Goal: Task Accomplishment & Management: Complete application form

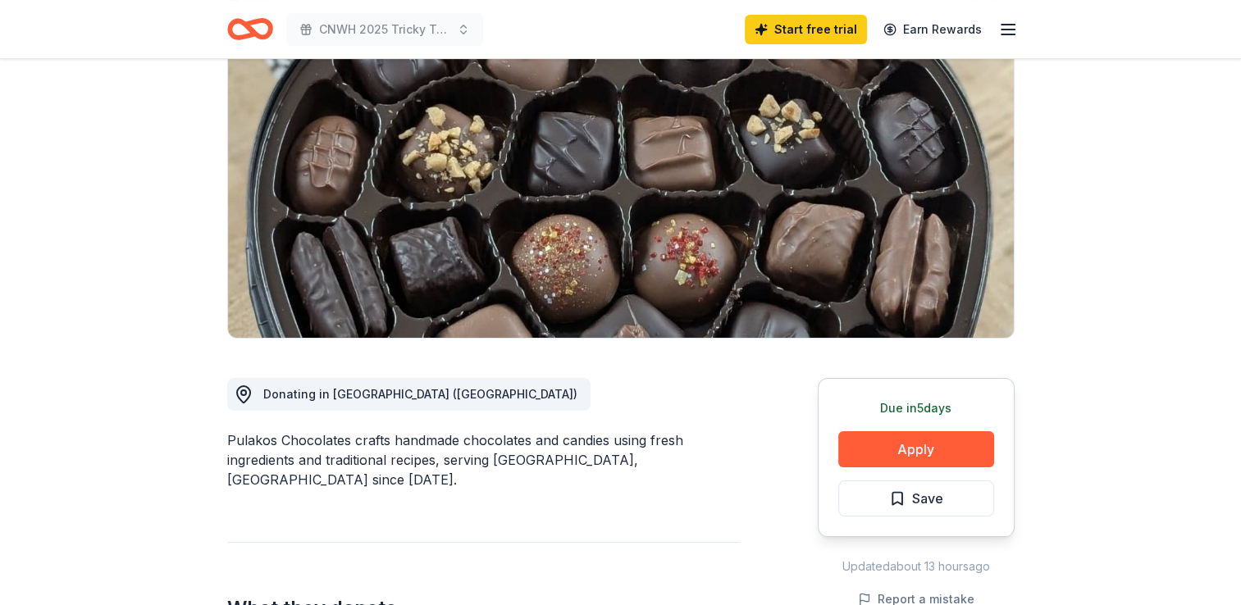
scroll to position [246, 0]
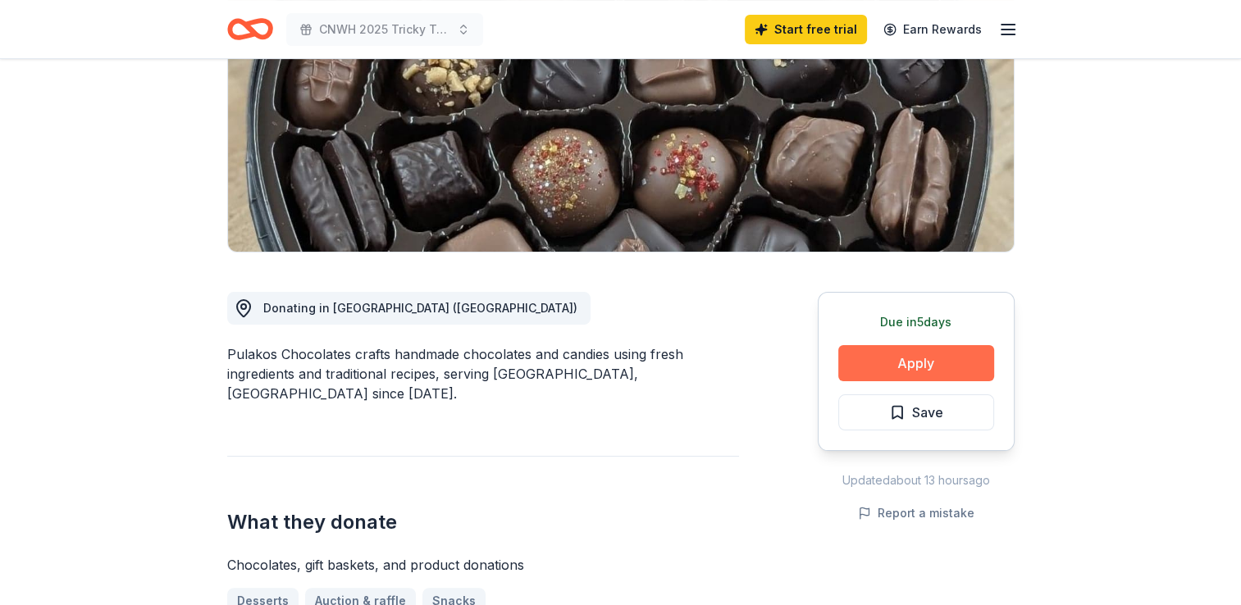
click at [914, 361] on button "Apply" at bounding box center [916, 363] width 156 height 36
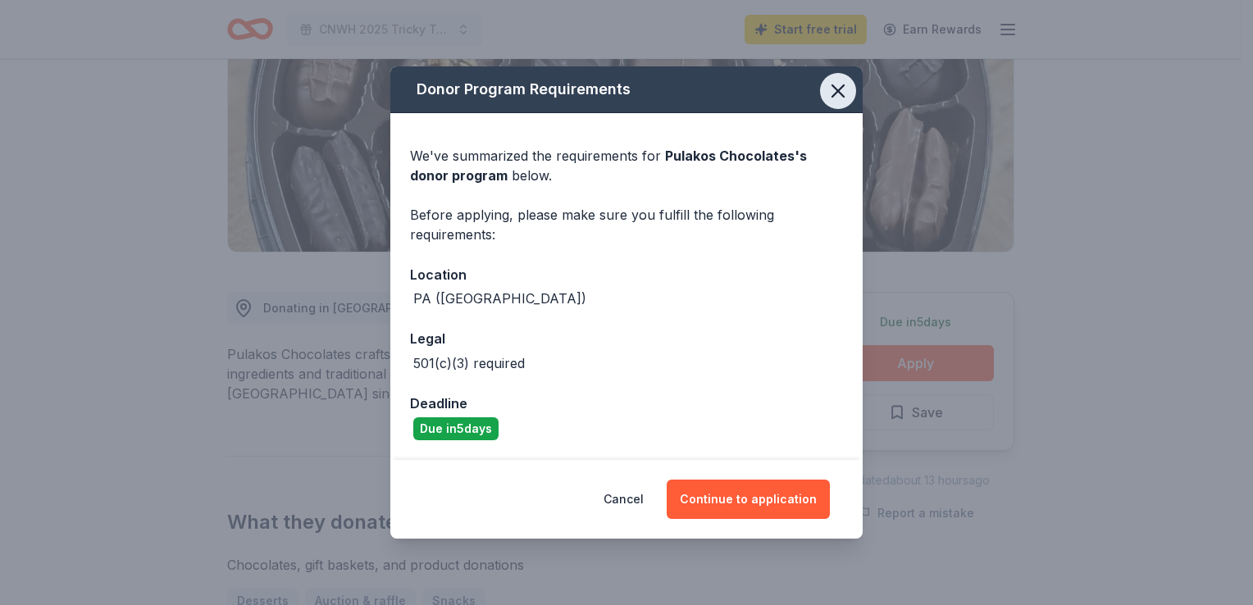
click at [840, 87] on icon "button" at bounding box center [838, 91] width 23 height 23
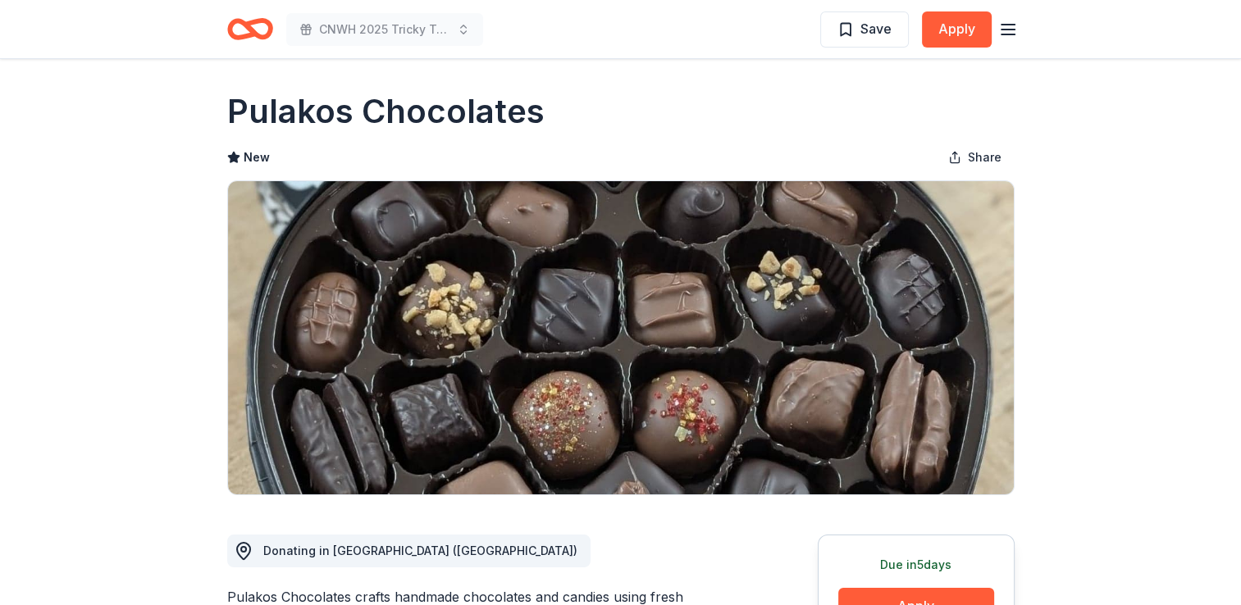
scroll to position [0, 0]
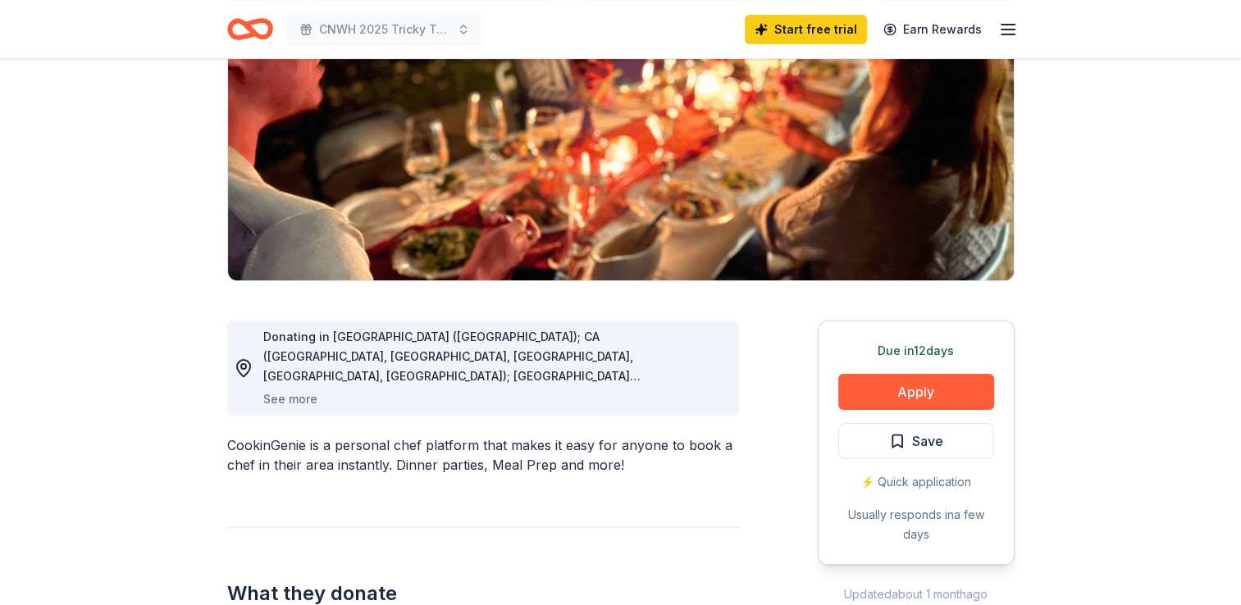
scroll to position [246, 0]
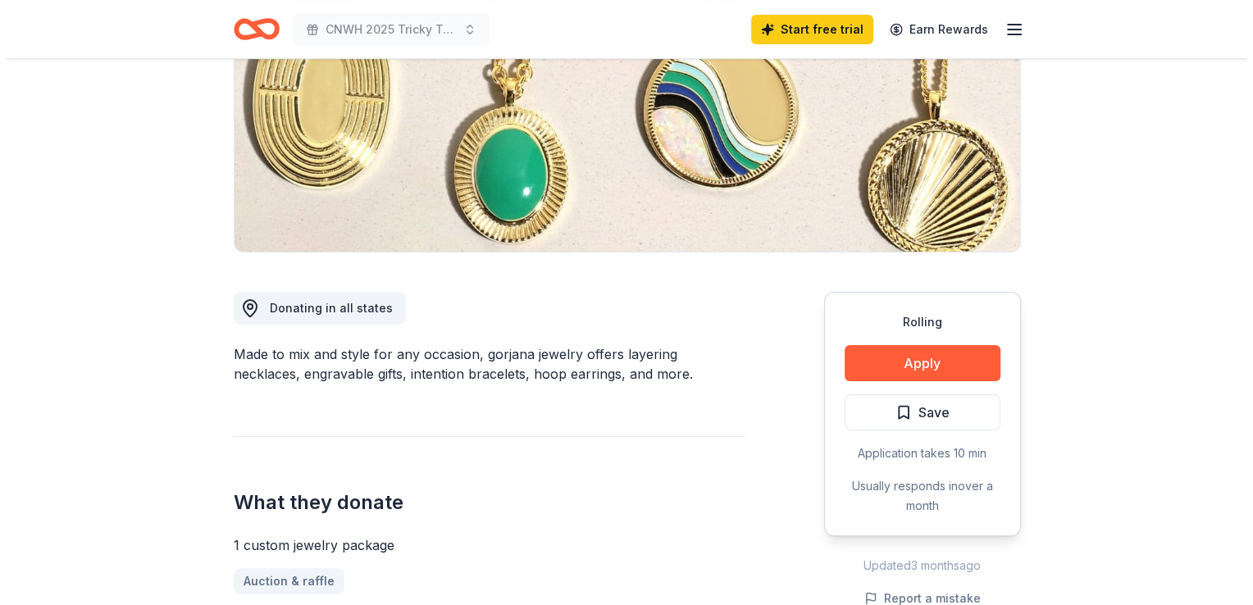
scroll to position [328, 0]
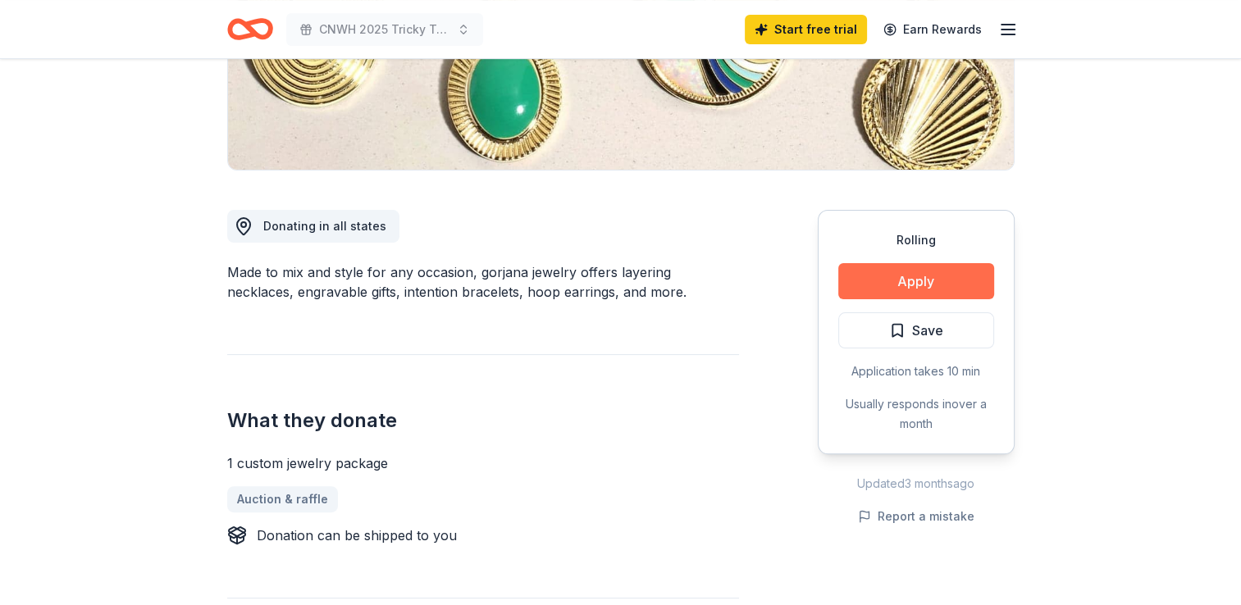
click at [863, 276] on button "Apply" at bounding box center [916, 281] width 156 height 36
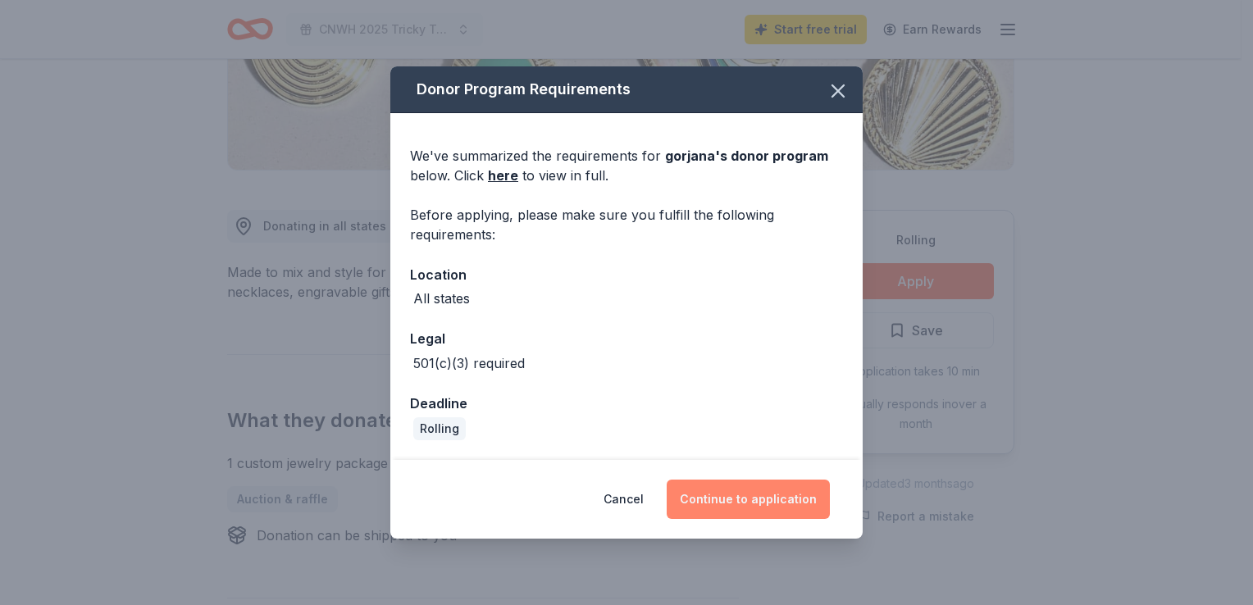
click at [722, 500] on button "Continue to application" at bounding box center [748, 499] width 163 height 39
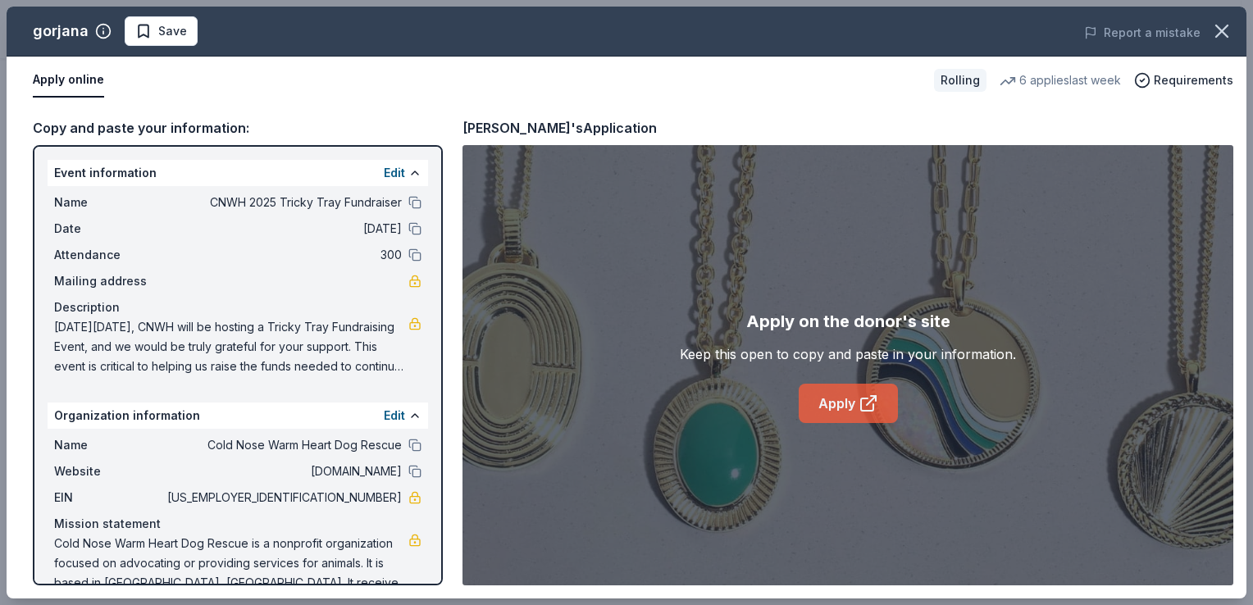
click at [845, 396] on link "Apply" at bounding box center [848, 403] width 99 height 39
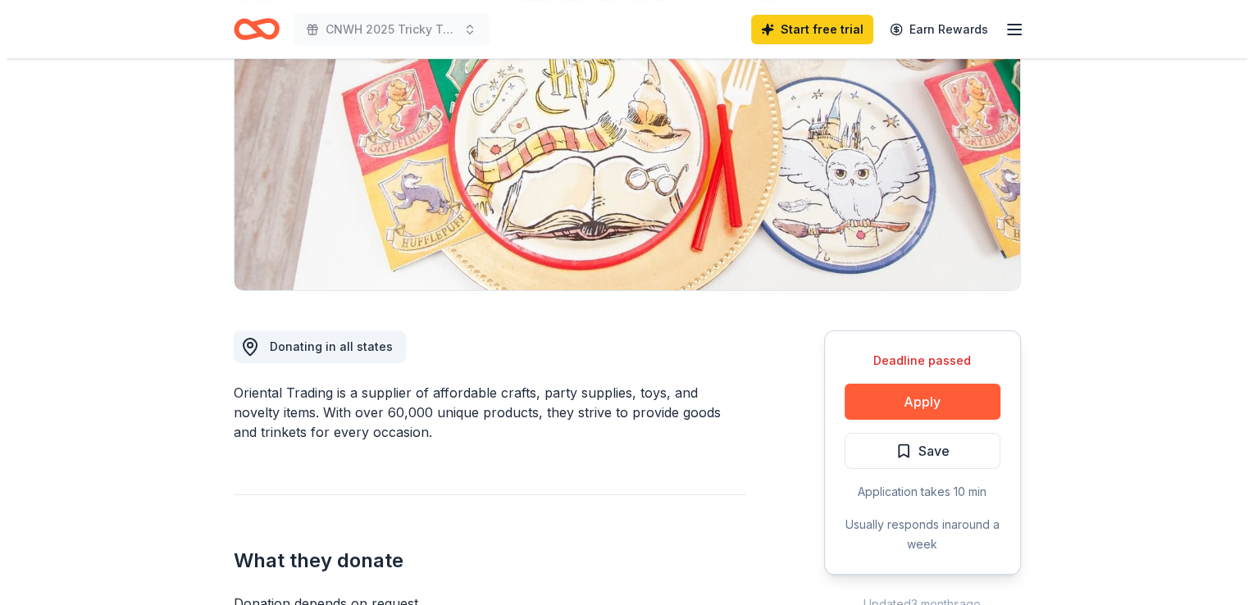
scroll to position [246, 0]
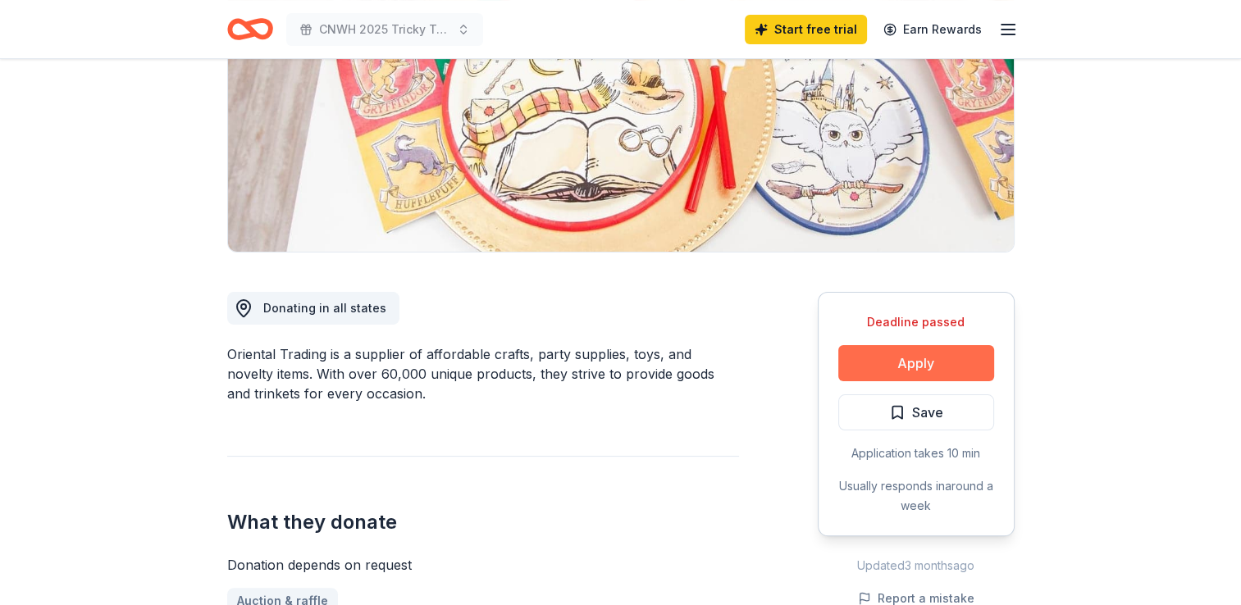
click at [877, 359] on button "Apply" at bounding box center [916, 363] width 156 height 36
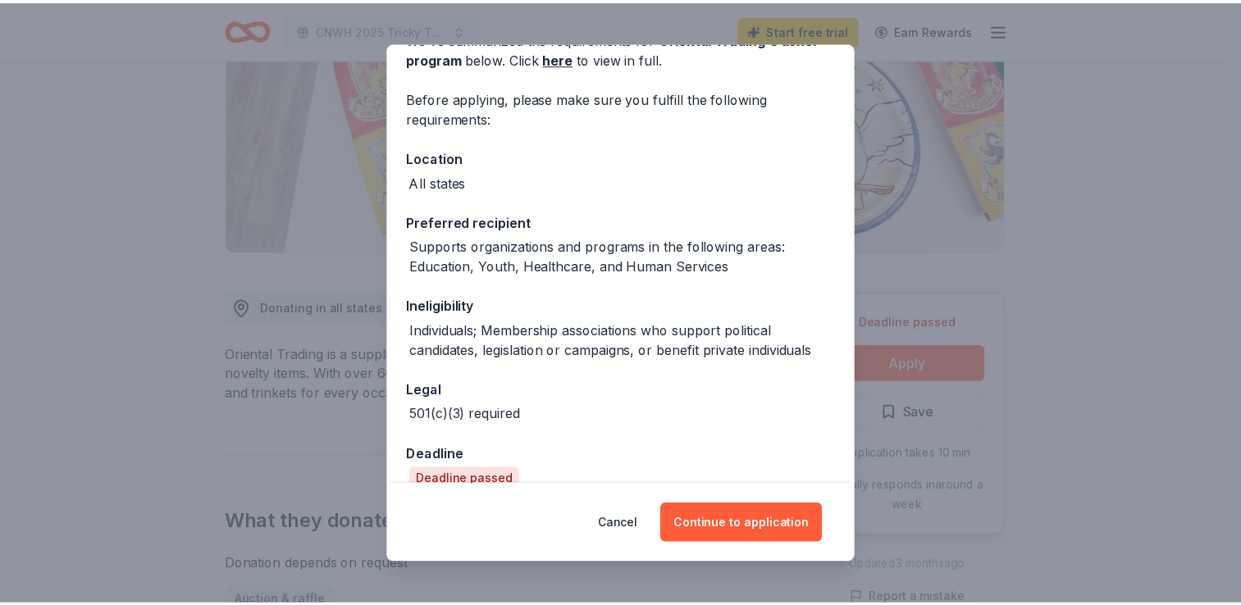
scroll to position [118, 0]
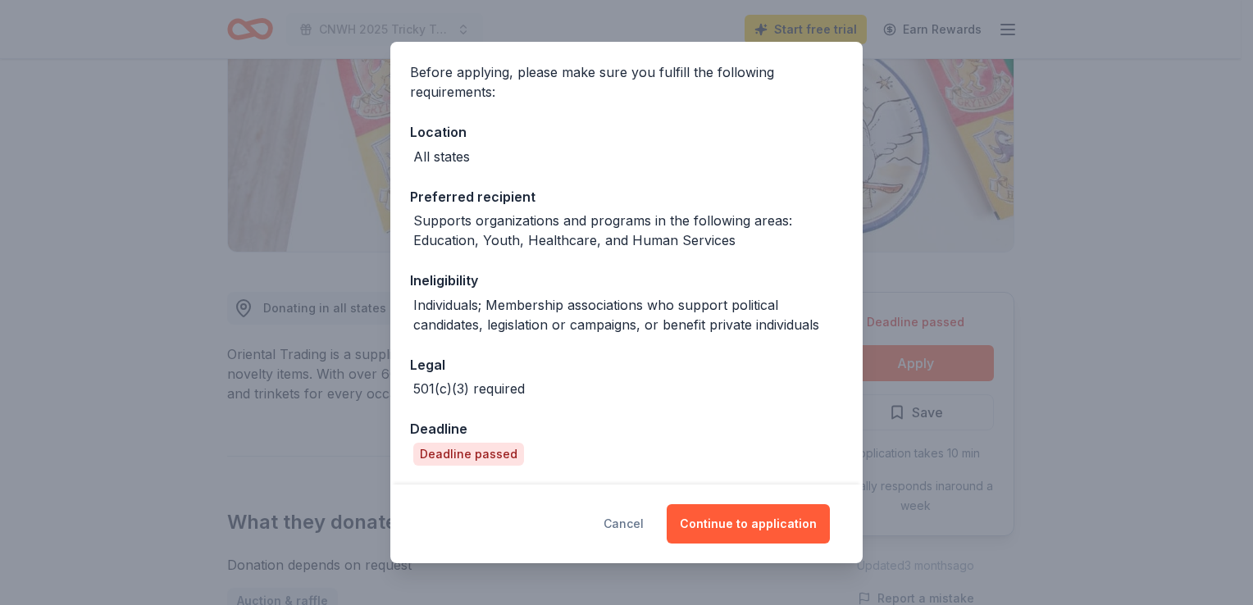
click at [620, 520] on button "Cancel" at bounding box center [624, 523] width 40 height 39
